Goal: Information Seeking & Learning: Learn about a topic

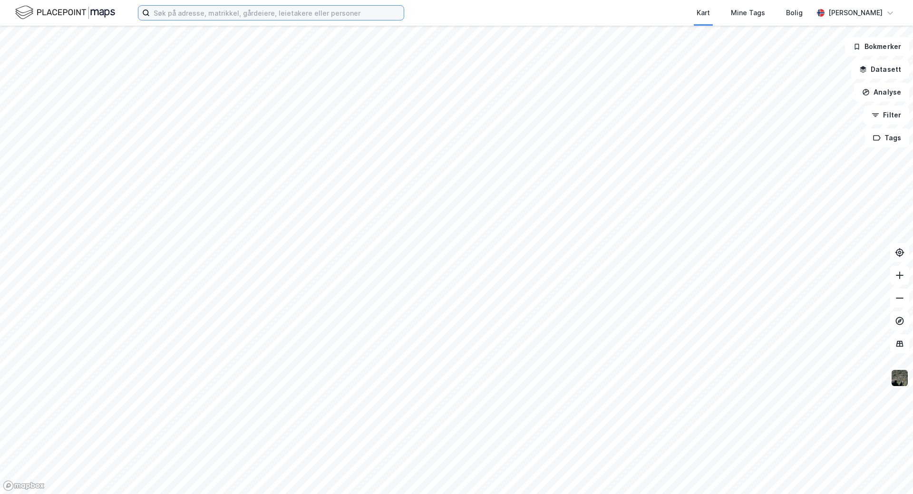
click at [188, 13] on input at bounding box center [277, 13] width 254 height 14
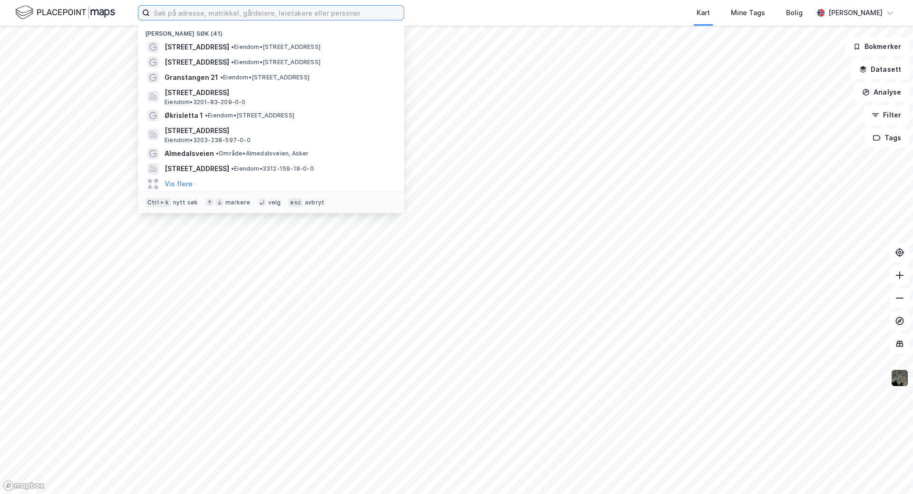
click at [188, 13] on input at bounding box center [277, 13] width 254 height 14
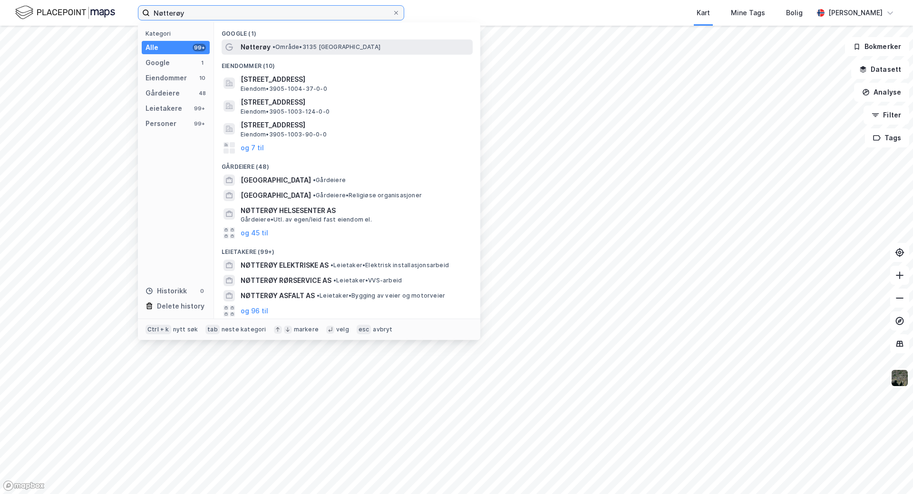
type input "Nøtterøy"
click at [268, 43] on span "Nøtterøy" at bounding box center [256, 46] width 30 height 11
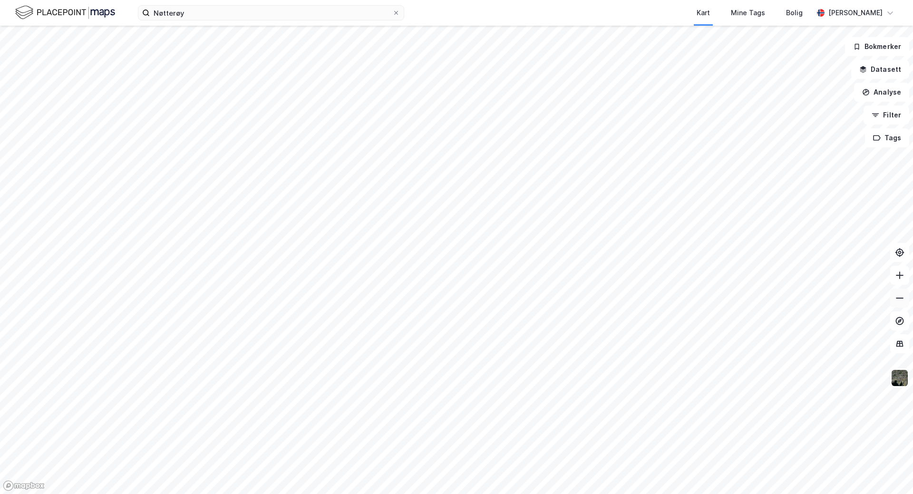
click at [898, 295] on icon at bounding box center [900, 299] width 10 height 10
click at [357, 494] on html "Nøtterøy Kart Mine Tags Bolig [PERSON_NAME] Bokmerker Datasett Analyse Filter T…" at bounding box center [456, 247] width 913 height 494
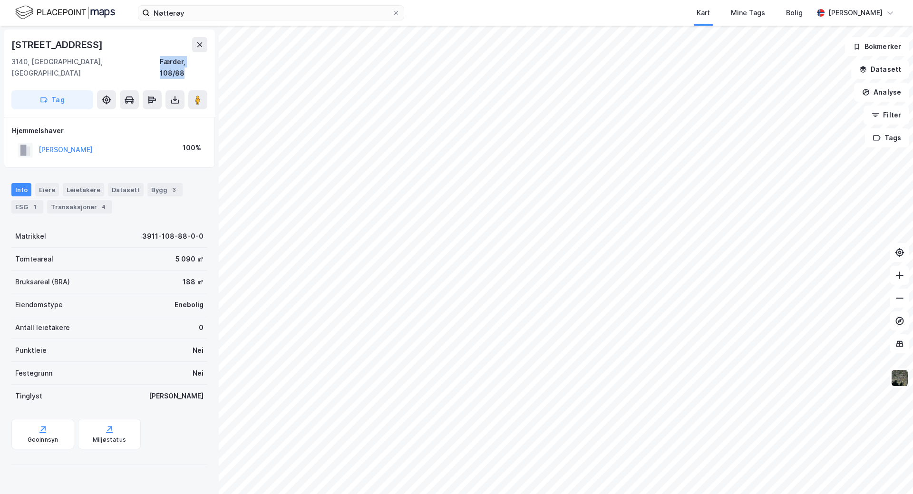
drag, startPoint x: 156, startPoint y: 61, endPoint x: 213, endPoint y: 61, distance: 56.6
click at [213, 61] on div "[STREET_ADDRESS], [GEOGRAPHIC_DATA] Færder, 108/88 Tag Hjemmelshaver [PERSON_NA…" at bounding box center [109, 260] width 219 height 469
copy div "Færder, 108/88"
drag, startPoint x: 138, startPoint y: 227, endPoint x: 200, endPoint y: 224, distance: 62.0
click at [200, 224] on div "[STREET_ADDRESS], [GEOGRAPHIC_DATA] Færder, 108/88 Tag Hjemmelshaver [PERSON_NA…" at bounding box center [109, 260] width 219 height 469
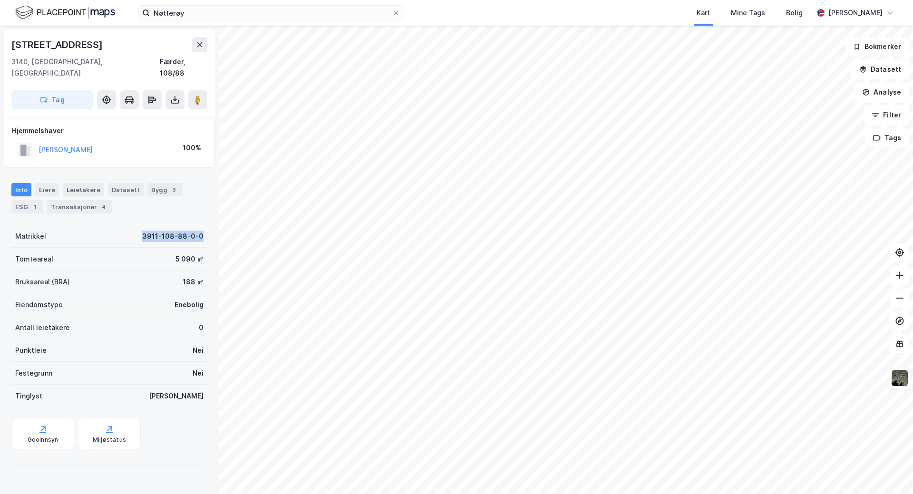
copy div "3911-108-88-0-0"
